Goal: Communication & Community: Answer question/provide support

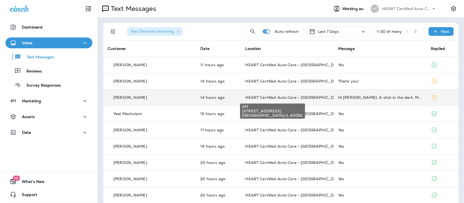
click at [297, 98] on span "HEART Certified Auto Care - [GEOGRAPHIC_DATA]" at bounding box center [293, 97] width 97 height 5
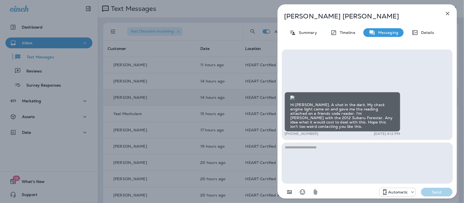
drag, startPoint x: 446, startPoint y: 14, endPoint x: 444, endPoint y: 17, distance: 3.0
click at [446, 14] on icon "button" at bounding box center [447, 13] width 7 height 7
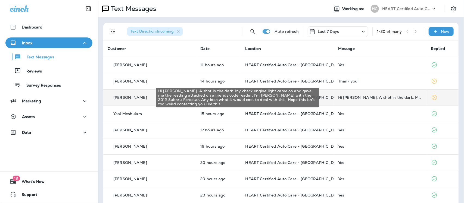
click at [358, 97] on div "Hi [PERSON_NAME]. A shot in the dark. My check engine light came on and gave me…" at bounding box center [380, 97] width 84 height 4
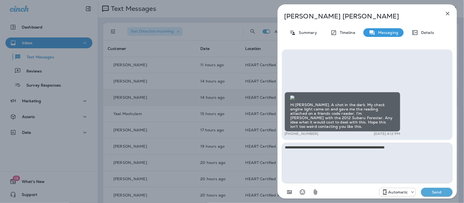
type textarea "**********"
click at [411, 194] on icon at bounding box center [411, 192] width 5 height 5
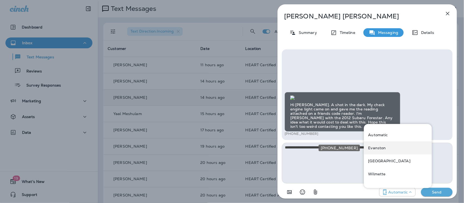
click at [387, 143] on div "Evanston" at bounding box center [398, 147] width 68 height 13
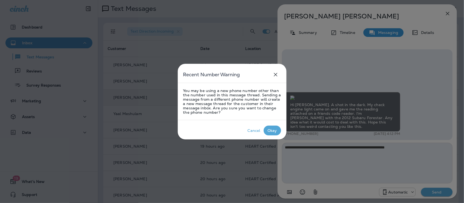
click at [274, 133] on p "Okay" at bounding box center [272, 130] width 12 height 7
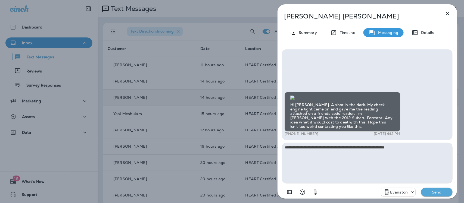
click at [430, 190] on p "Send" at bounding box center [436, 192] width 23 height 5
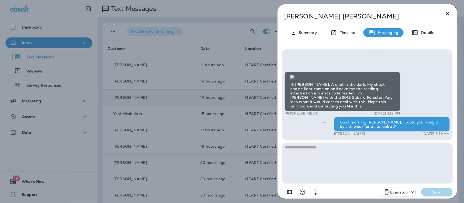
click at [448, 12] on icon "button" at bounding box center [448, 14] width 4 height 4
